Goal: Information Seeking & Learning: Learn about a topic

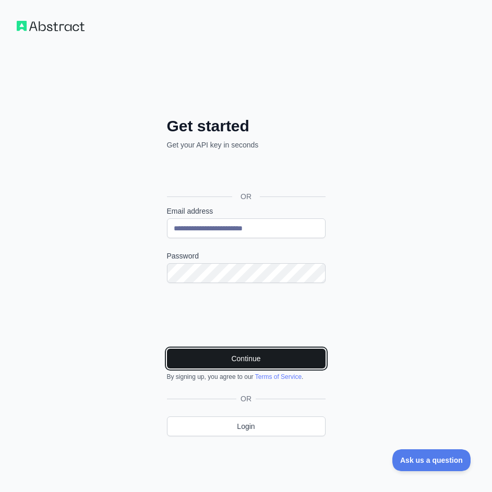
click at [224, 358] on button "Continue" at bounding box center [246, 359] width 159 height 20
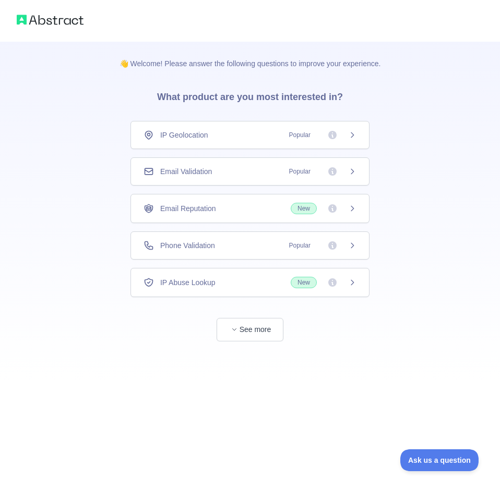
click at [233, 142] on div "IP Geolocation Popular" at bounding box center [249, 135] width 239 height 28
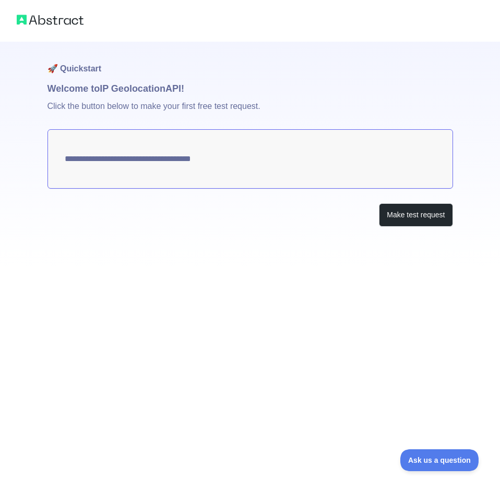
type textarea "**********"
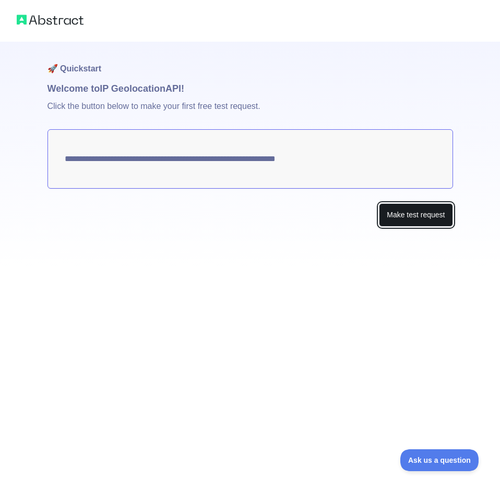
click at [415, 210] on button "Make test request" at bounding box center [416, 214] width 74 height 23
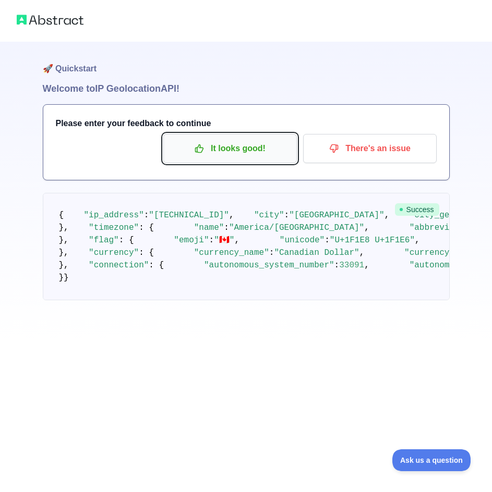
click at [241, 153] on p "It looks good!" at bounding box center [230, 149] width 118 height 18
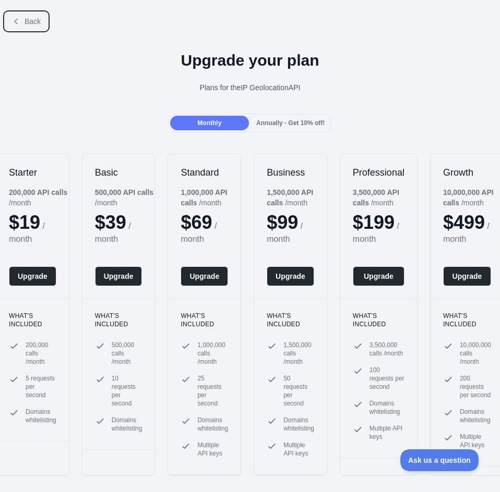
click at [26, 16] on button "Back" at bounding box center [26, 22] width 42 height 18
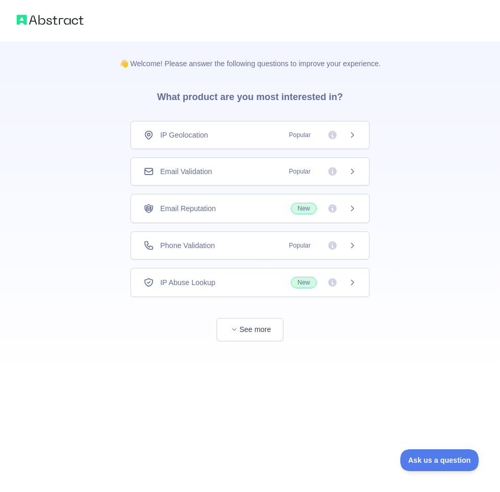
click at [285, 327] on span "See more" at bounding box center [249, 319] width 239 height 44
click at [267, 326] on button "See more" at bounding box center [249, 329] width 67 height 23
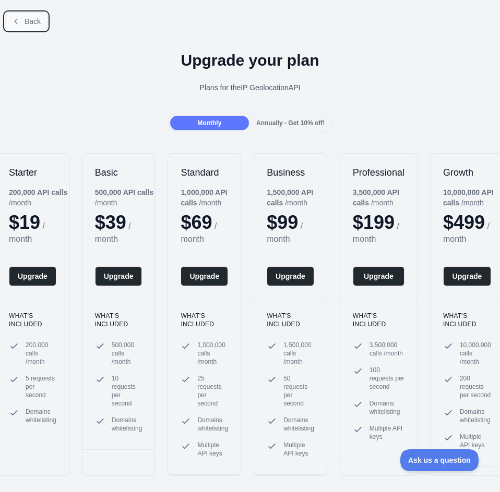
click at [23, 22] on button "Back" at bounding box center [26, 22] width 42 height 18
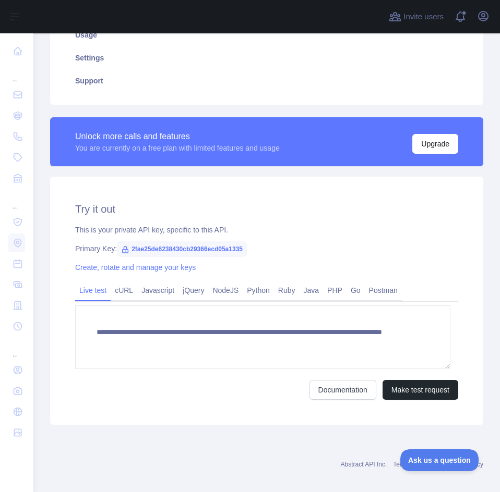
scroll to position [201, 0]
